Goal: Find specific page/section: Locate a particular part of the current website

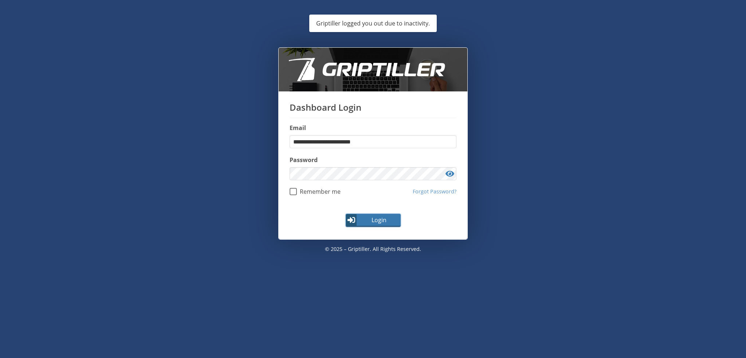
click at [375, 221] on span "Login" at bounding box center [379, 220] width 42 height 9
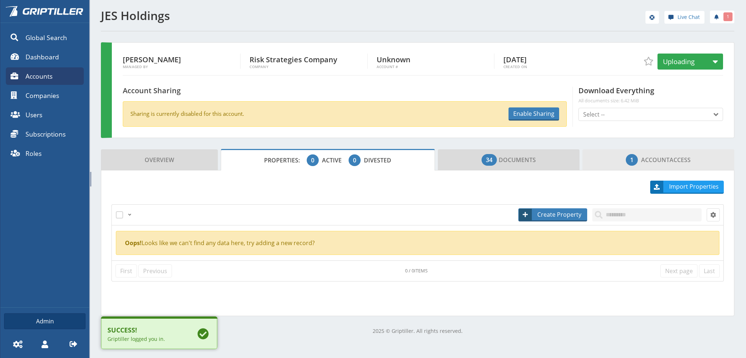
click at [677, 157] on span "1 Account Access" at bounding box center [658, 160] width 65 height 15
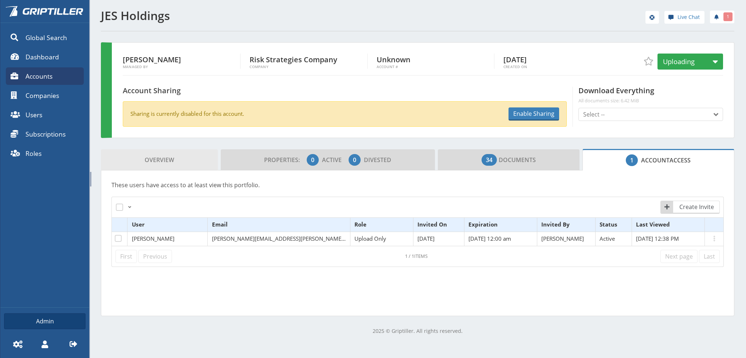
click at [138, 160] on link "Overview" at bounding box center [159, 159] width 117 height 21
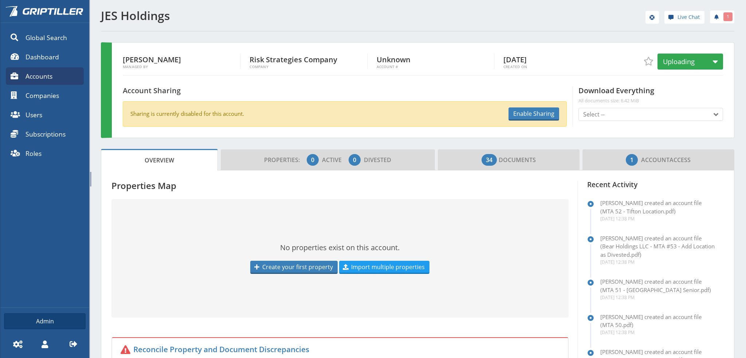
click at [95, 106] on div "JES Holdings Live Chat 1 [PERSON_NAME] Managed By Risk Strategies Company Compa…" at bounding box center [417, 281] width 657 height 563
click at [95, 117] on div "JES Holdings Live Chat 1 [PERSON_NAME] Managed By Risk Strategies Company Compa…" at bounding box center [417, 281] width 657 height 563
click at [531, 159] on span "34 Documents" at bounding box center [509, 160] width 54 height 15
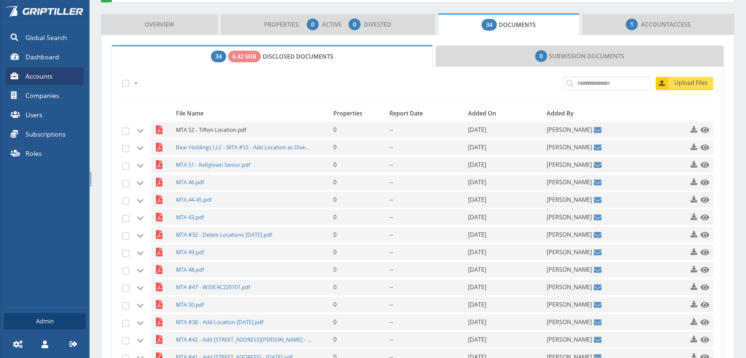
scroll to position [146, 0]
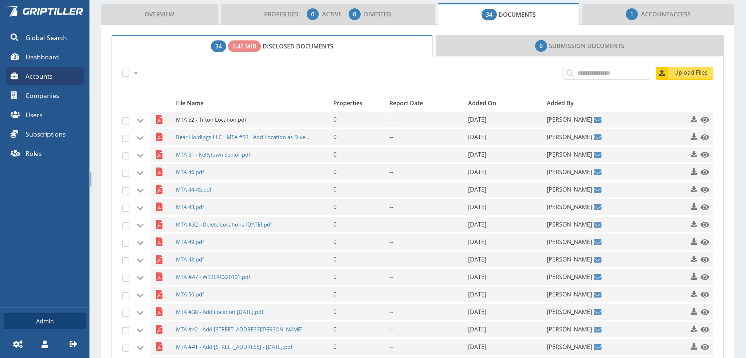
click at [201, 119] on span "MTA 52 - Tifton Location.pdf" at bounding box center [244, 120] width 136 height 16
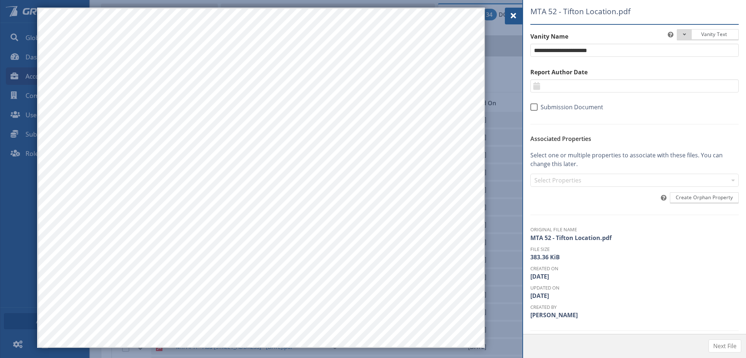
click at [509, 16] on span at bounding box center [513, 15] width 9 height 9
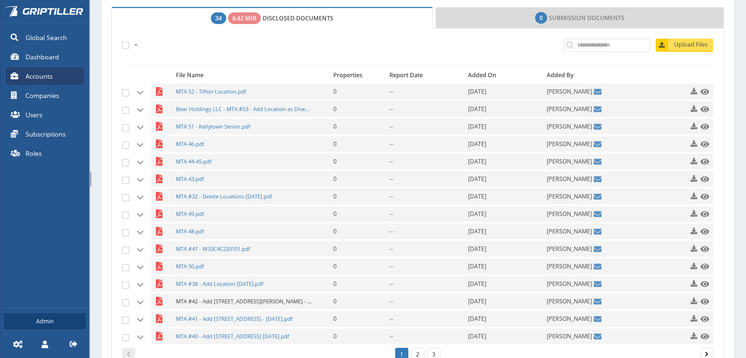
scroll to position [224, 0]
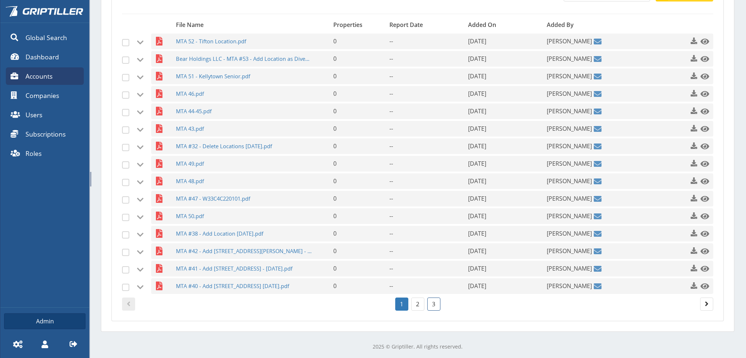
click at [435, 306] on link "3" at bounding box center [433, 304] width 13 height 13
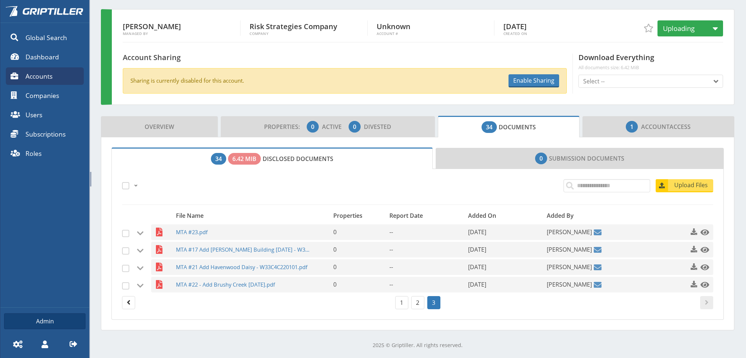
scroll to position [32, 0]
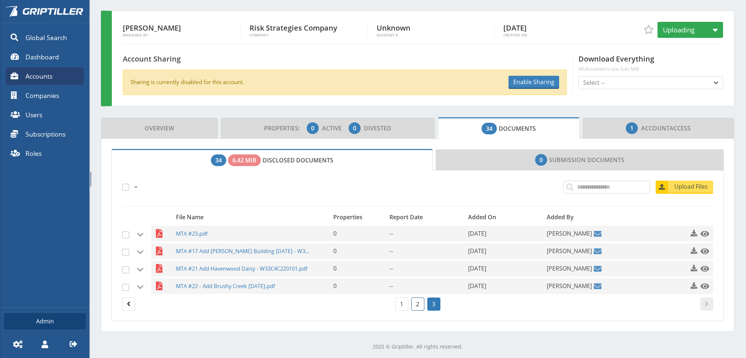
click at [414, 305] on link "2" at bounding box center [417, 304] width 13 height 13
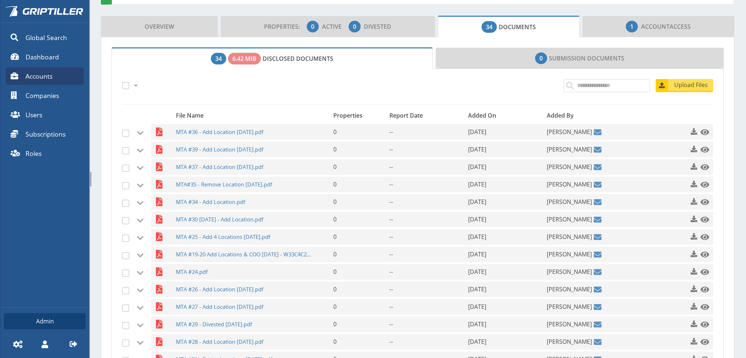
scroll to position [224, 0]
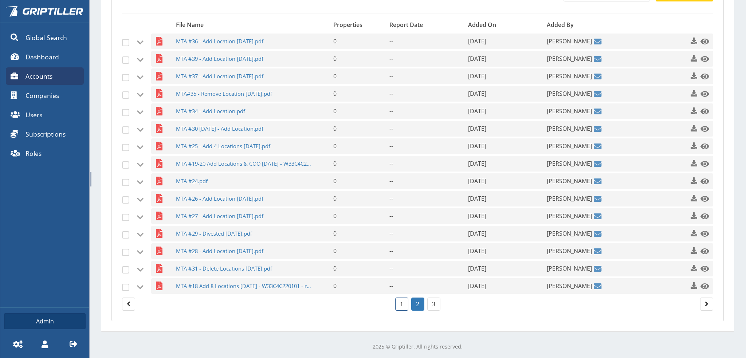
click at [399, 304] on link "1" at bounding box center [401, 304] width 13 height 13
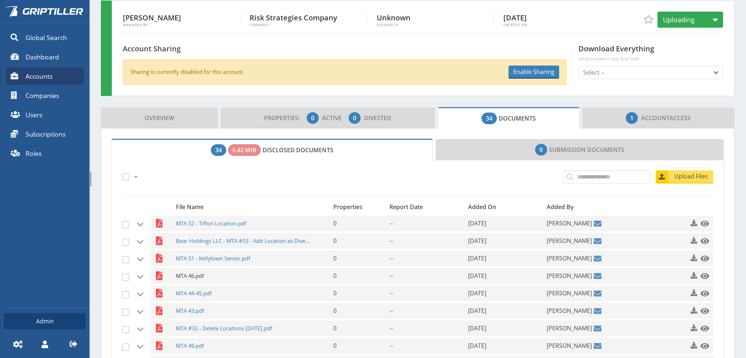
scroll to position [0, 0]
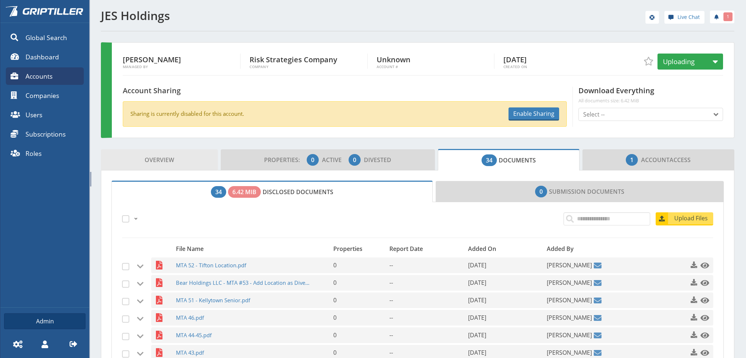
click at [140, 160] on link "Overview" at bounding box center [159, 159] width 117 height 21
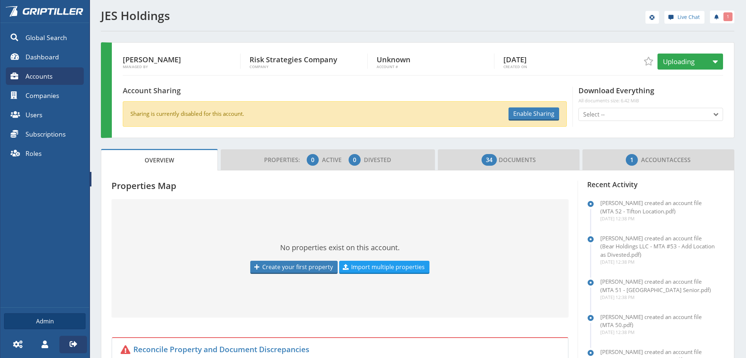
click at [75, 343] on icon at bounding box center [73, 344] width 7 height 6
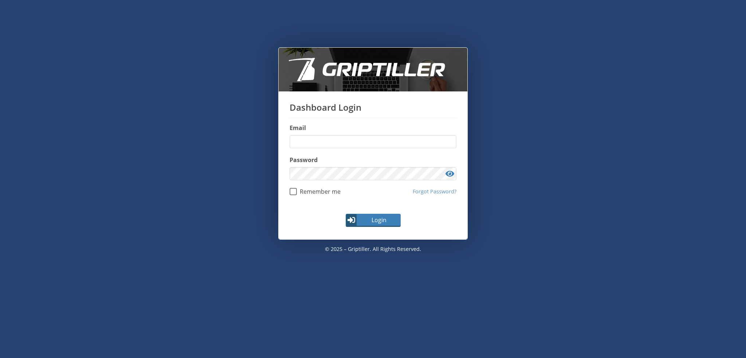
type input "**********"
click at [219, 211] on div "**********" at bounding box center [373, 190] width 723 height 286
